Goal: Complete application form

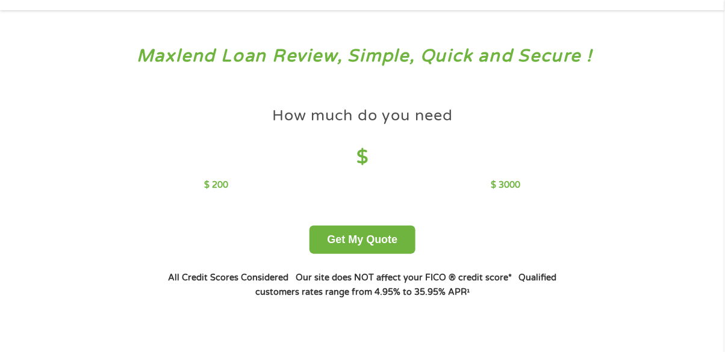
scroll to position [37, 0]
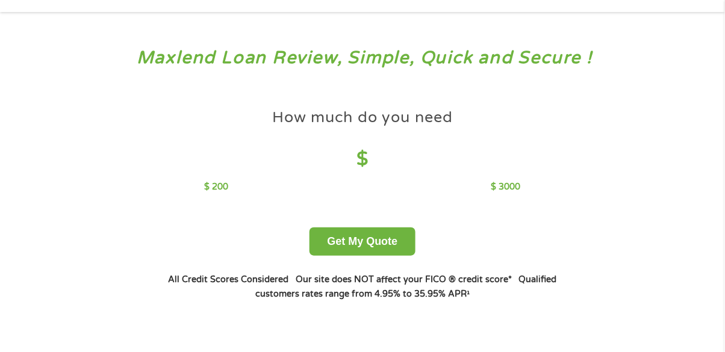
click at [367, 122] on h4 "How much do you need" at bounding box center [362, 118] width 181 height 20
click at [370, 158] on h4 "$" at bounding box center [362, 159] width 316 height 25
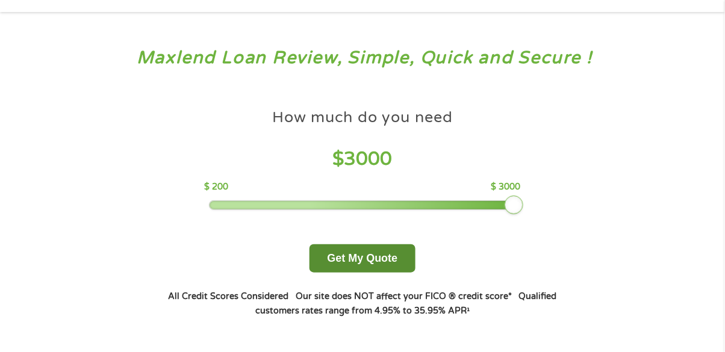
click at [391, 261] on button "Get My Quote" at bounding box center [362, 259] width 105 height 28
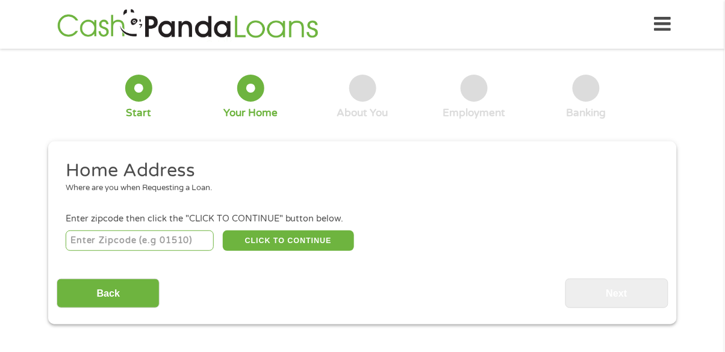
click at [148, 260] on div "Home Address Where are you when Requesting a Loan. Enter zipcode then click the…" at bounding box center [362, 233] width 611 height 149
click at [160, 237] on input "number" at bounding box center [140, 241] width 149 height 20
type input "37366"
click at [333, 245] on button "CLICK TO CONTINUE" at bounding box center [288, 241] width 131 height 20
type input "37366"
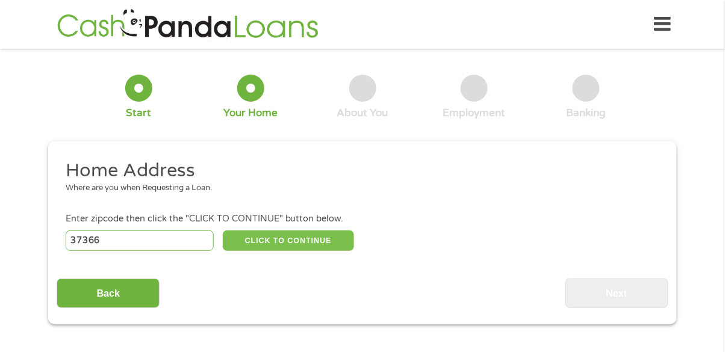
type input "Pelham"
select select "Tennessee"
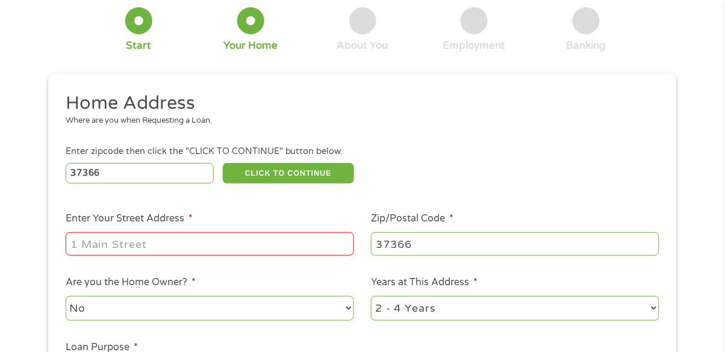
click at [260, 240] on input "Enter Your Street Address *" at bounding box center [210, 244] width 289 height 23
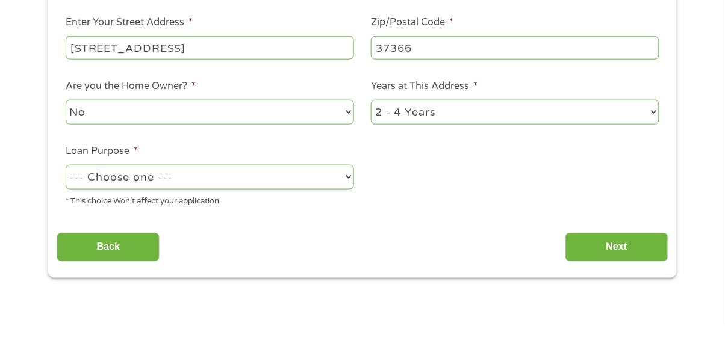
scroll to position [237, 0]
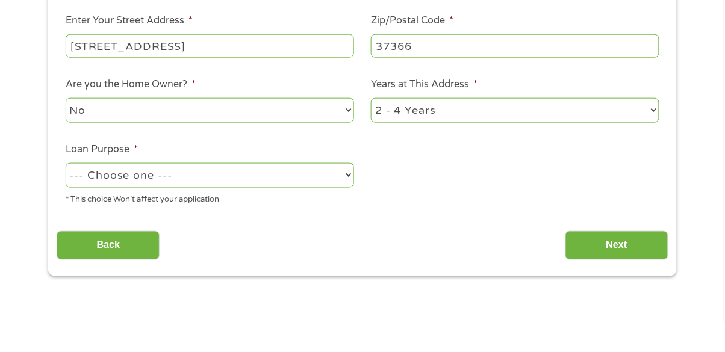
type input "1619 Hwy 41"
click at [236, 205] on select "--- Choose one --- Pay Bills Debt Consolidation Home Improvement Major Purchase…" at bounding box center [210, 204] width 289 height 25
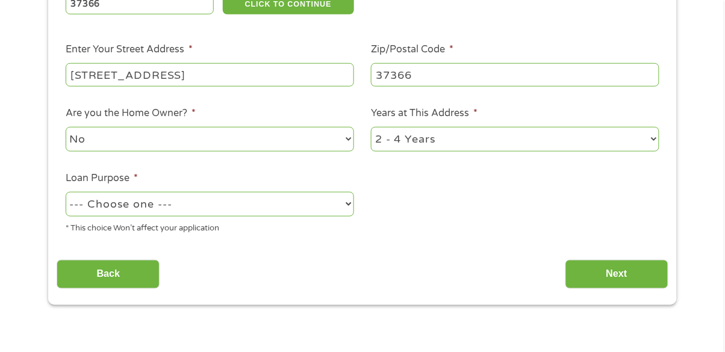
select select "other"
click at [629, 275] on input "Next" at bounding box center [617, 275] width 103 height 30
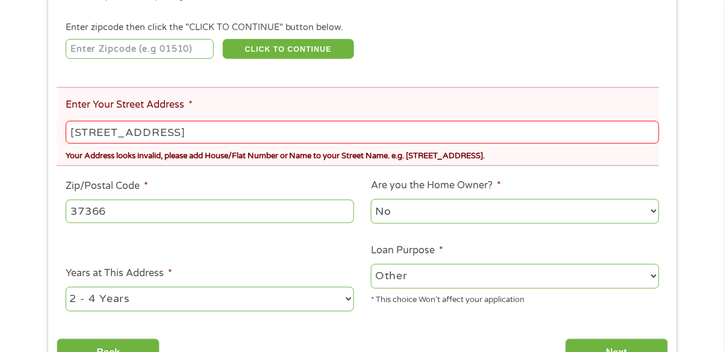
click at [612, 275] on ul "Home Address Where are you when Requesting a Loan. Enter zipcode then click the…" at bounding box center [362, 144] width 611 height 355
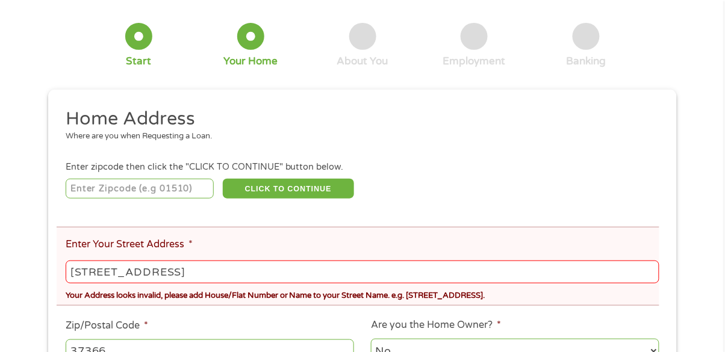
scroll to position [102, 0]
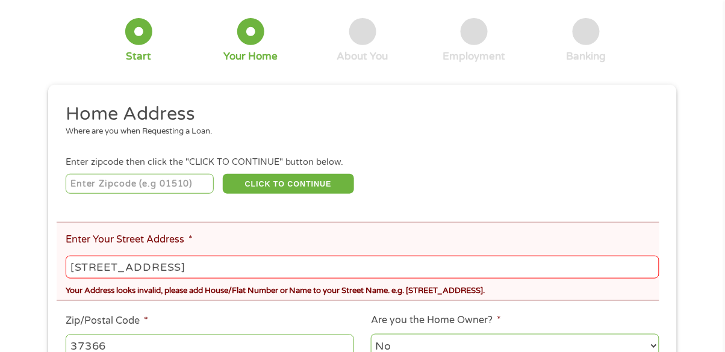
click at [183, 186] on input "number" at bounding box center [140, 184] width 149 height 20
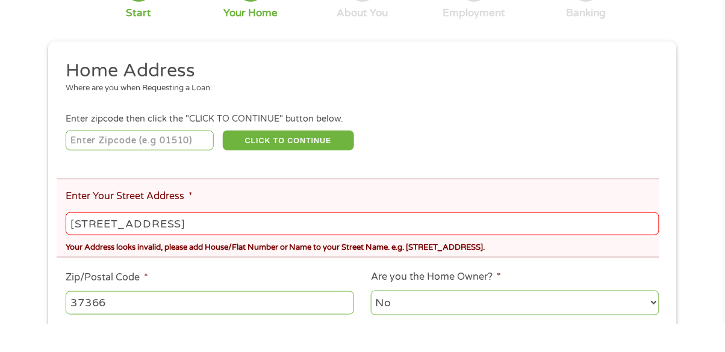
scroll to position [131, 0]
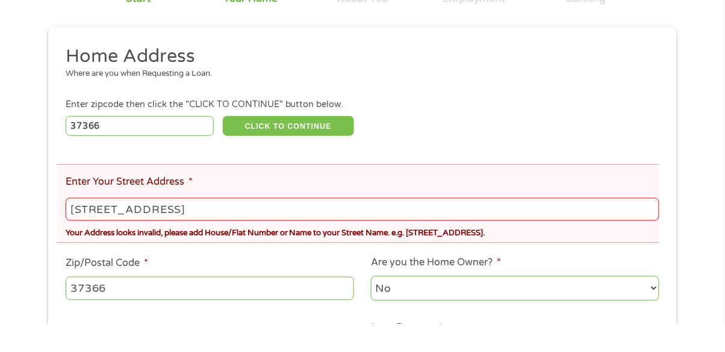
type input "37366"
click at [333, 158] on button "CLICK TO CONTINUE" at bounding box center [288, 155] width 131 height 20
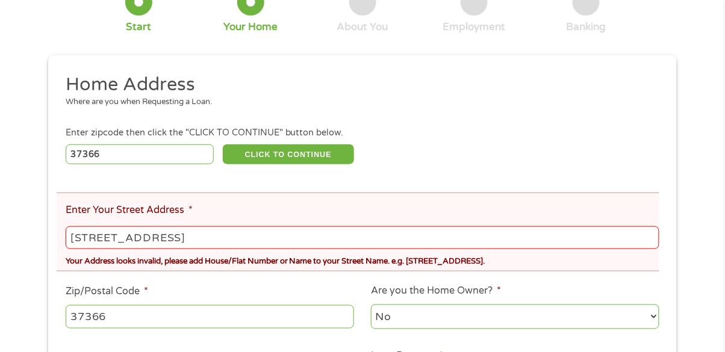
click at [193, 243] on input "1619 Hwy 41" at bounding box center [363, 238] width 594 height 23
type input "1619 Hwy 41 #164"
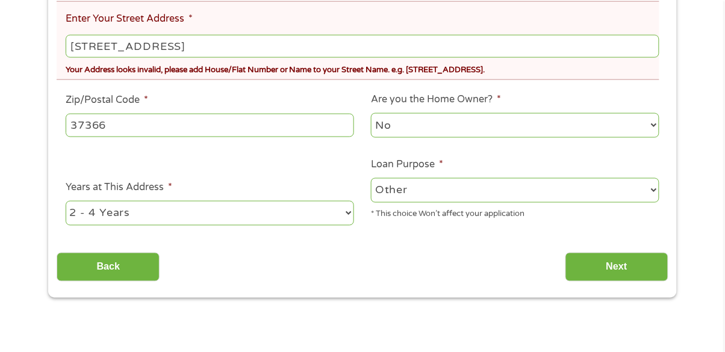
scroll to position [323, 0]
click at [609, 270] on input "Next" at bounding box center [617, 268] width 103 height 30
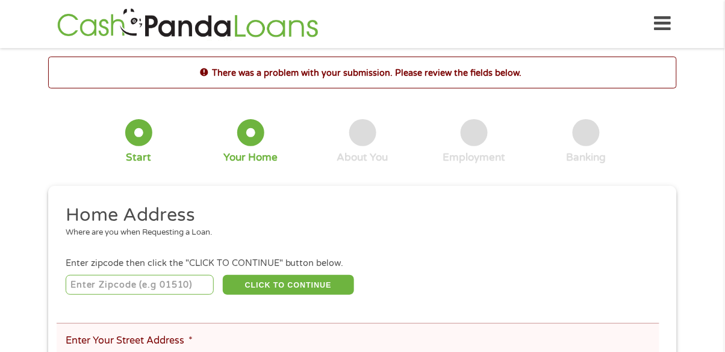
scroll to position [0, 0]
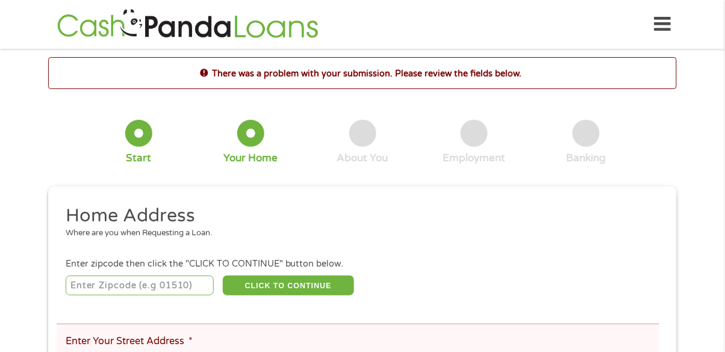
click at [187, 290] on input "number" at bounding box center [140, 286] width 149 height 20
type input "37366"
click at [331, 288] on button "CLICK TO CONTINUE" at bounding box center [288, 286] width 131 height 20
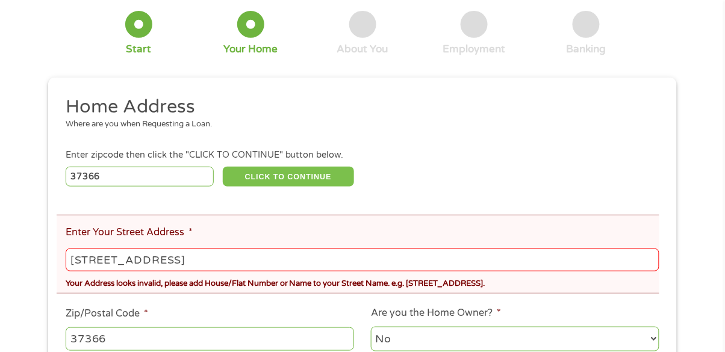
scroll to position [108, 0]
click at [310, 259] on input "1619 Hwy 41 #164" at bounding box center [363, 260] width 594 height 23
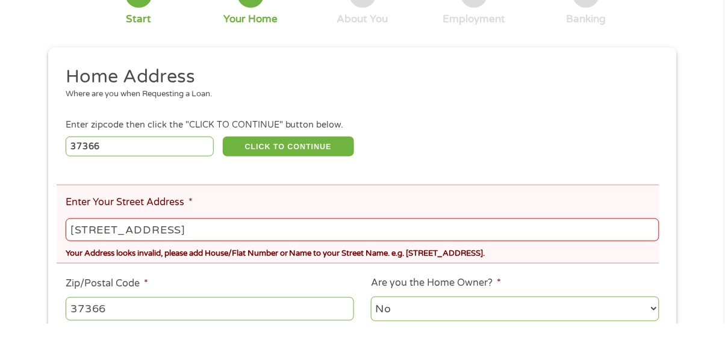
scroll to position [137, 0]
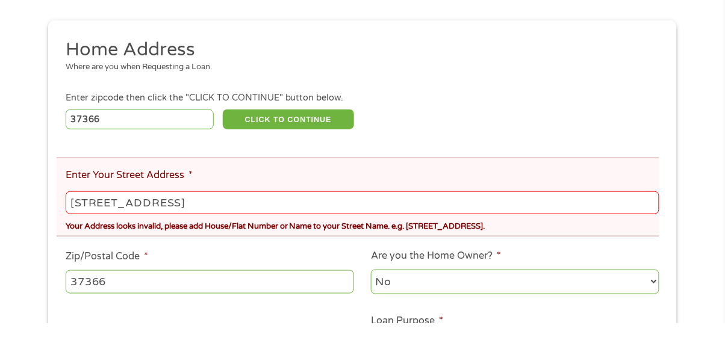
click at [475, 238] on input "1619 Hwy 41 #164" at bounding box center [363, 231] width 594 height 23
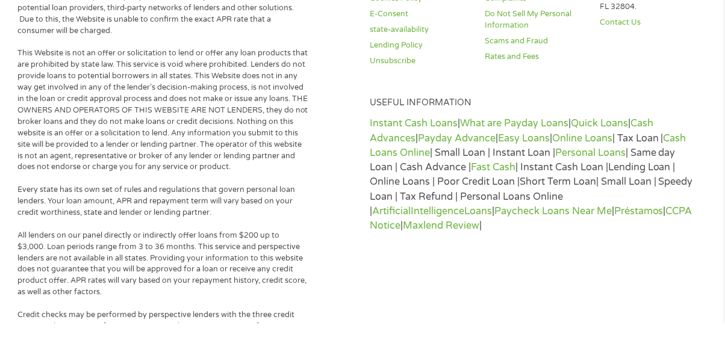
scroll to position [696, 0]
